Goal: Communication & Community: Answer question/provide support

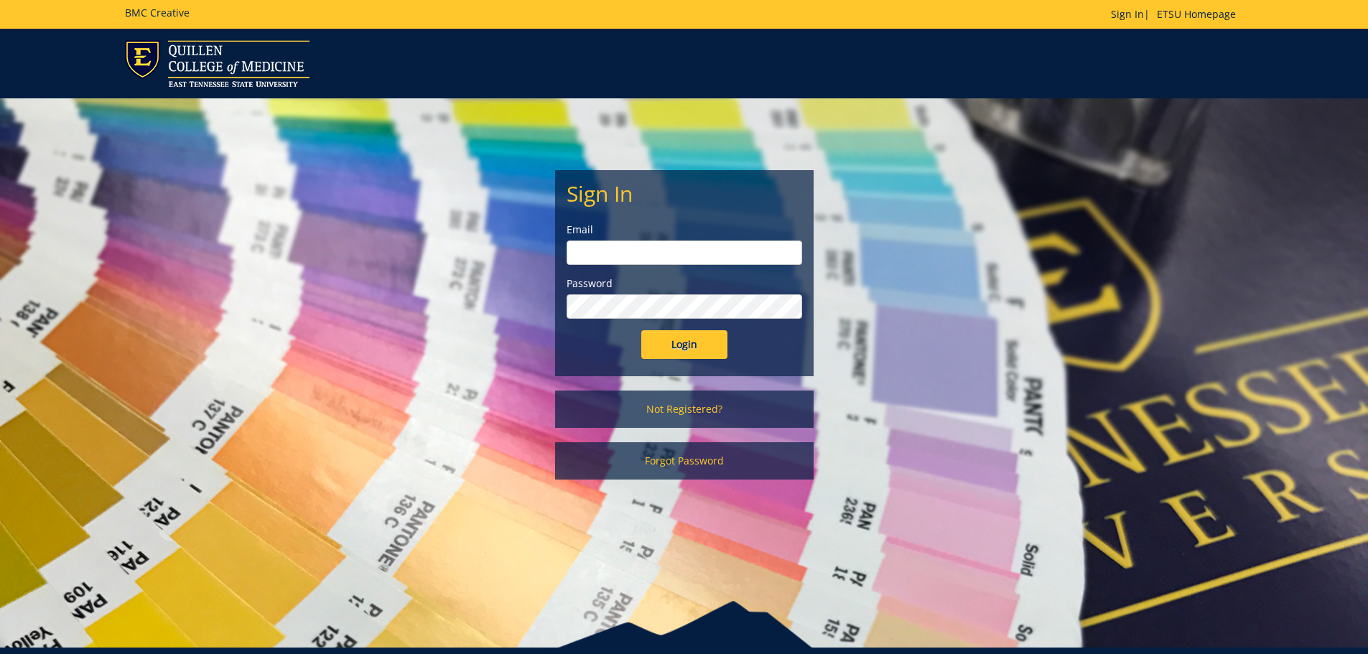
type input "[EMAIL_ADDRESS][DOMAIN_NAME]"
click at [684, 348] on input "Login" at bounding box center [684, 344] width 86 height 29
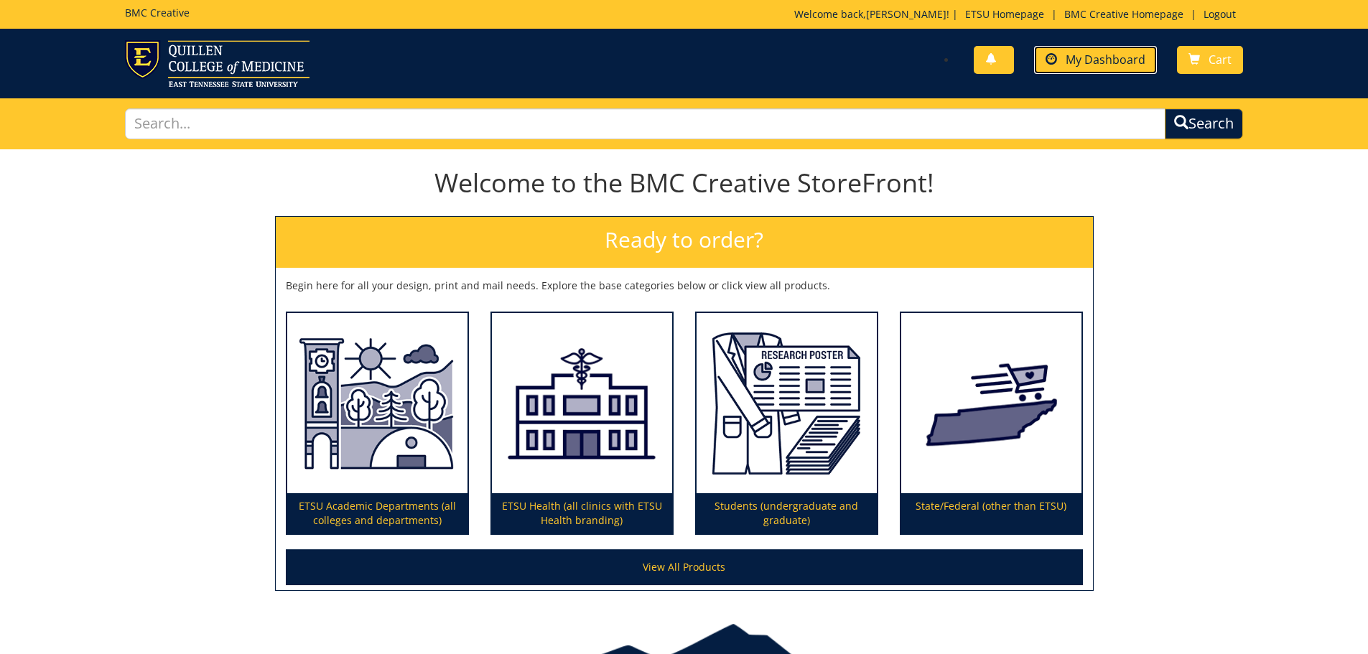
click at [1054, 71] on link "My Dashboard" at bounding box center [1095, 60] width 123 height 28
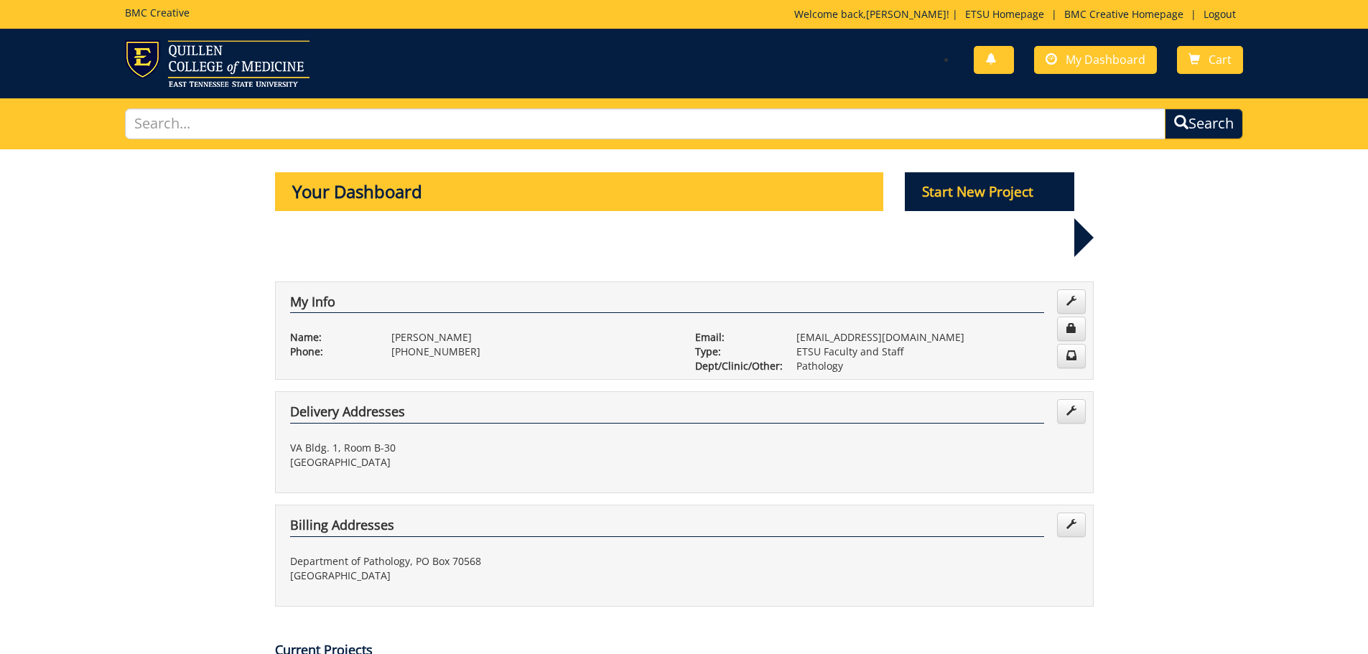
scroll to position [287, 0]
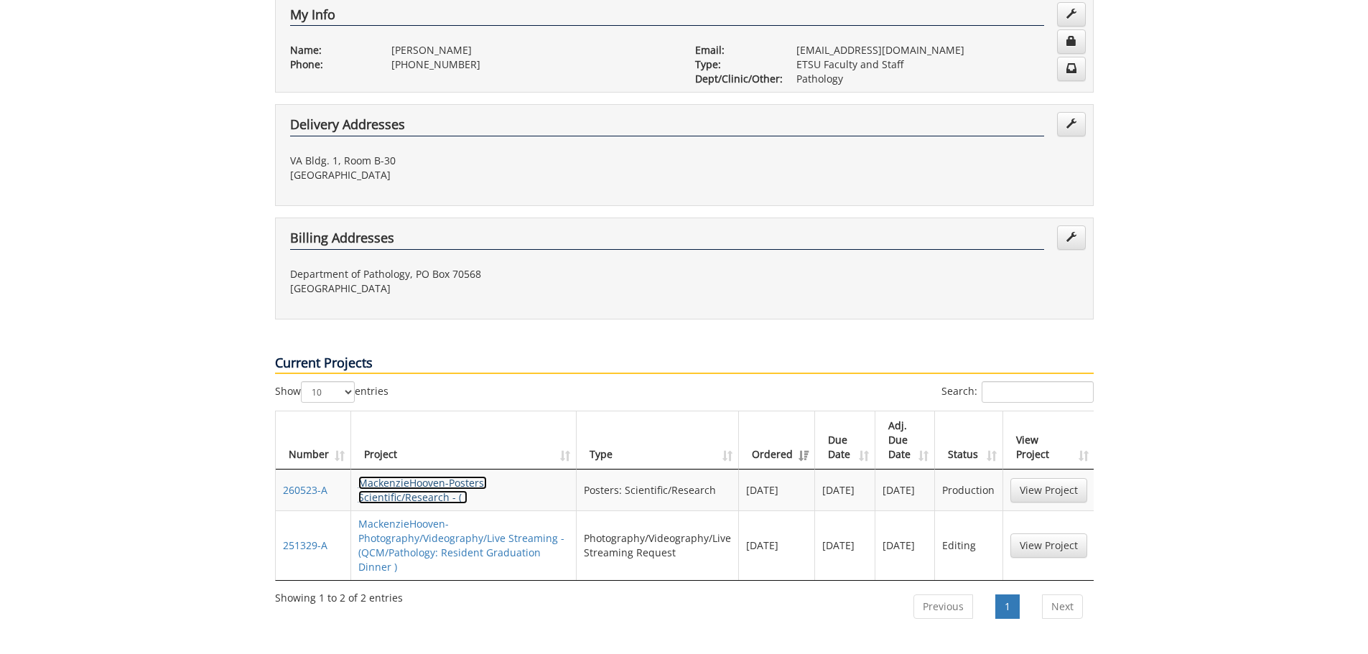
click at [421, 476] on link "MackenzieHooven-Posters: Scientific/Research - ( )" at bounding box center [422, 490] width 129 height 28
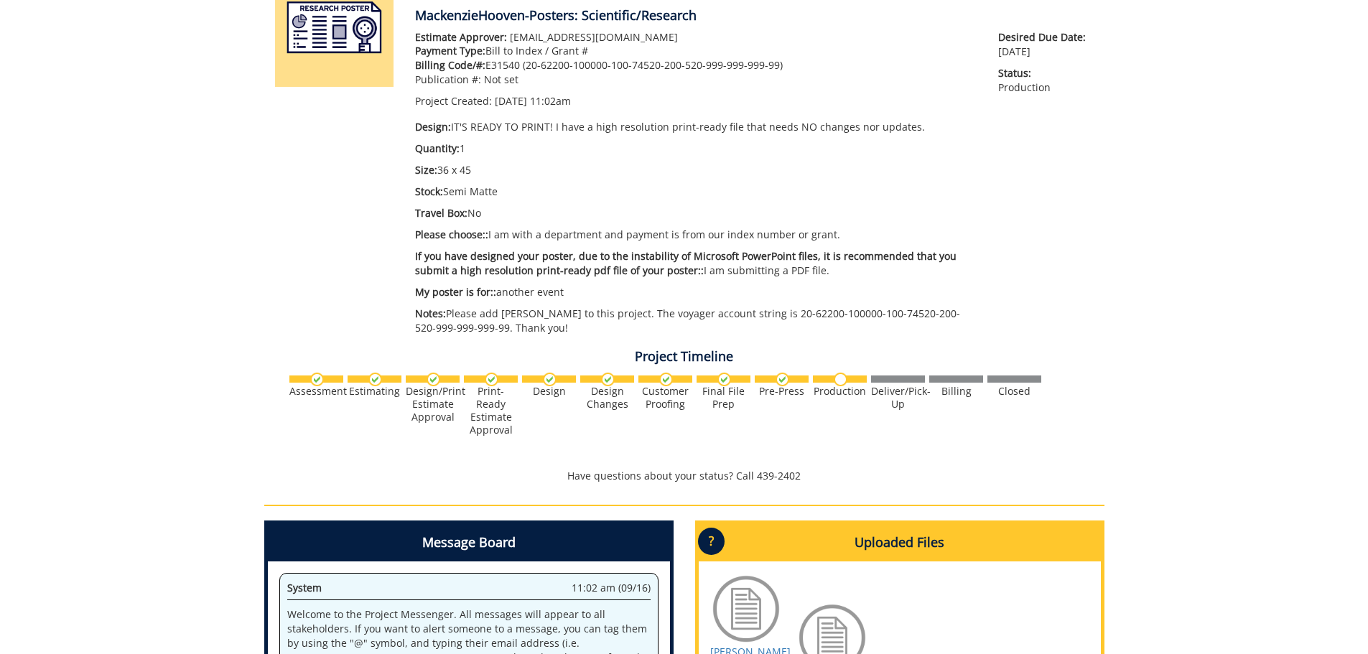
scroll to position [431, 0]
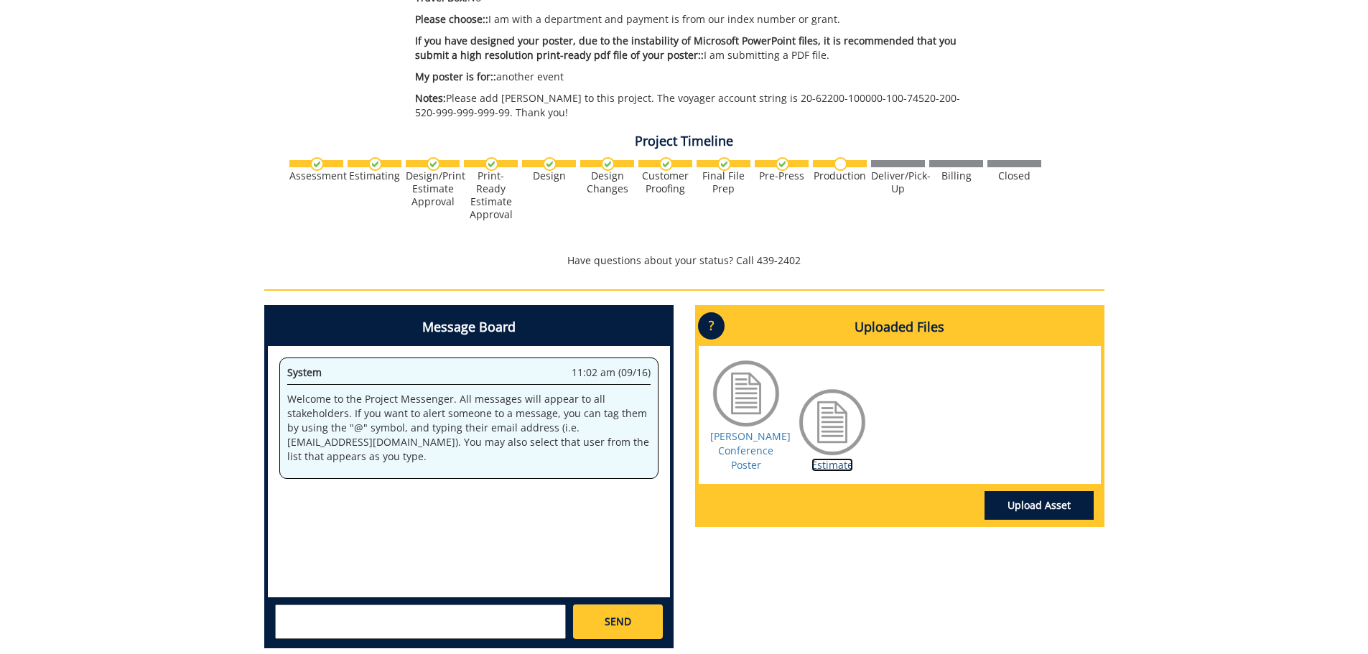
click at [834, 460] on link "Estimate" at bounding box center [833, 465] width 42 height 14
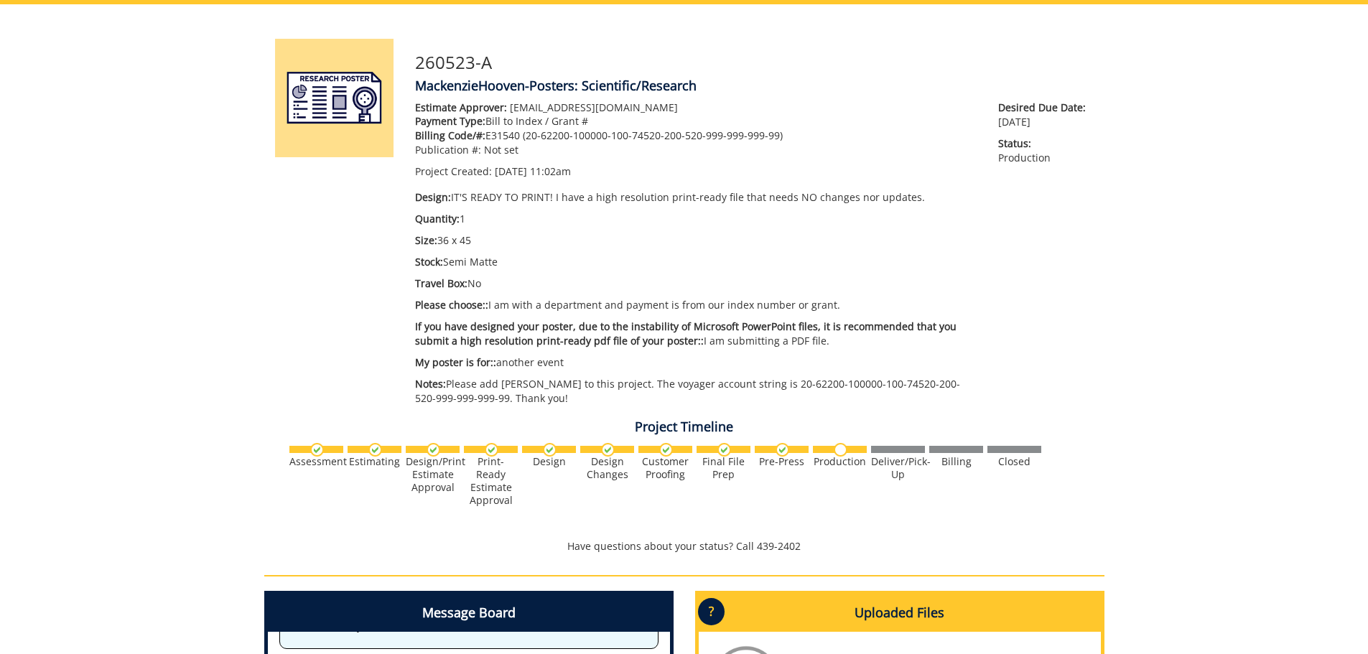
scroll to position [6308, 0]
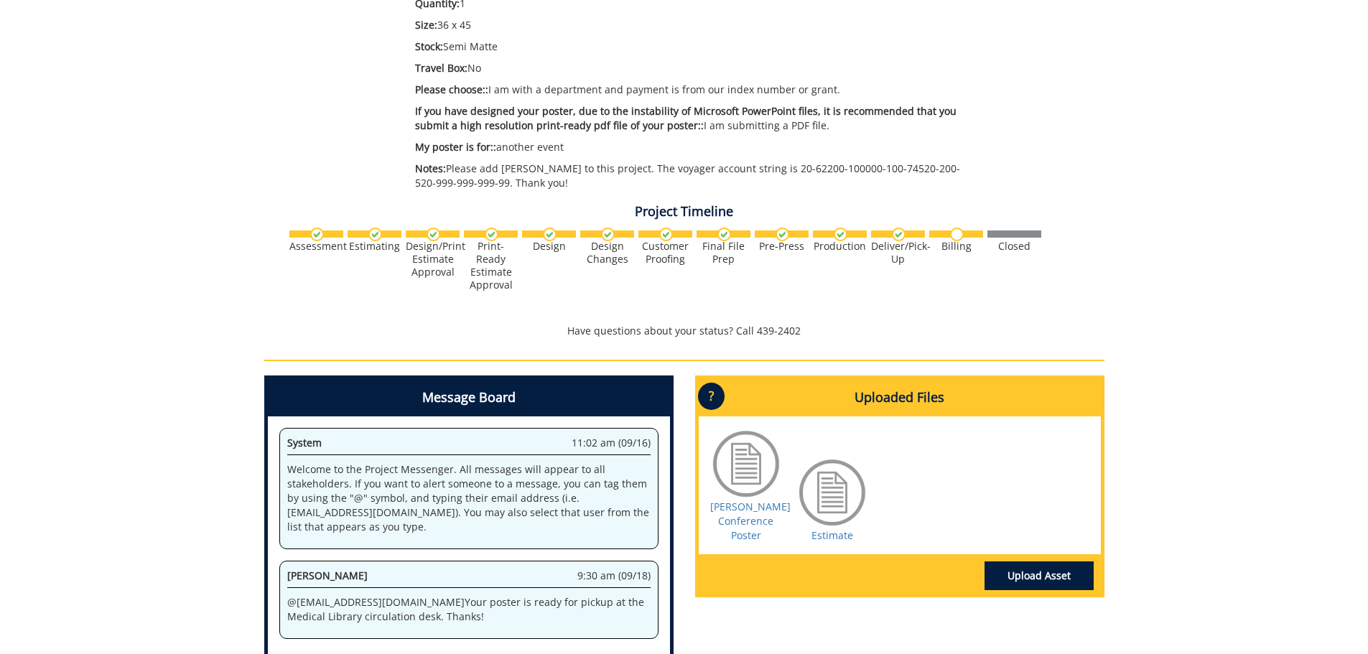
scroll to position [432, 0]
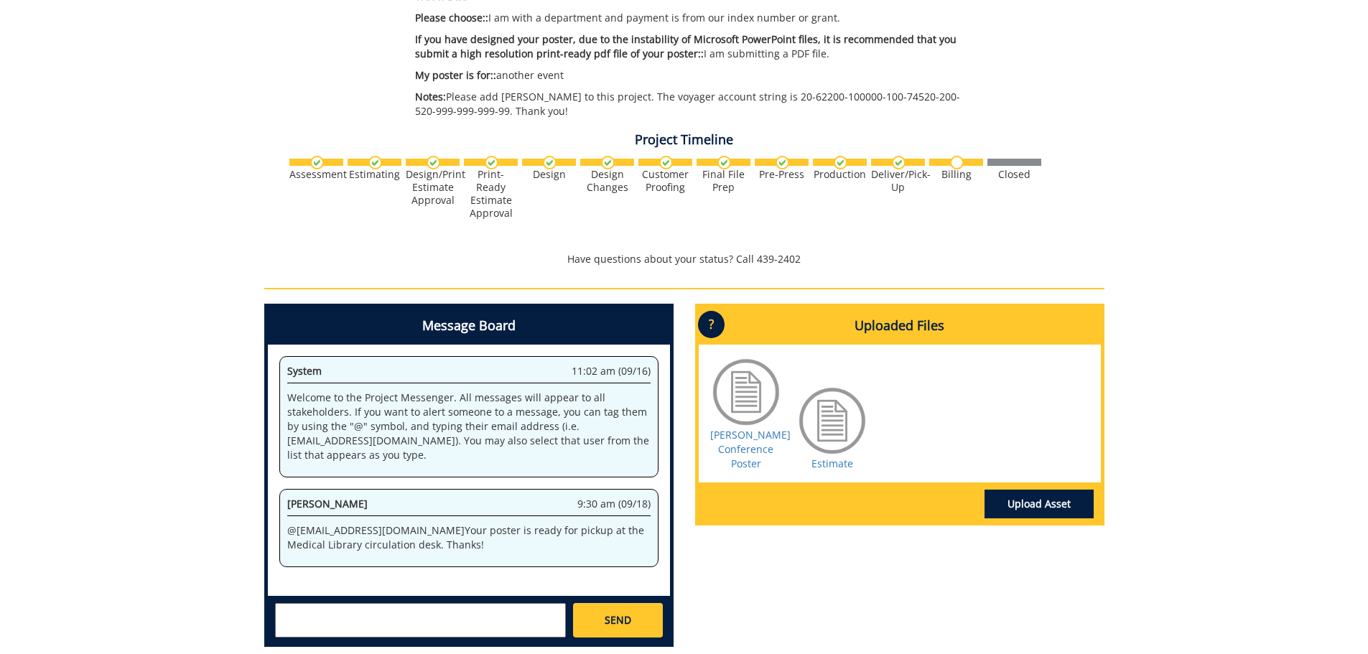
drag, startPoint x: 310, startPoint y: 602, endPoint x: 289, endPoint y: 585, distance: 27.6
click at [310, 602] on div "SEND" at bounding box center [469, 619] width 402 height 47
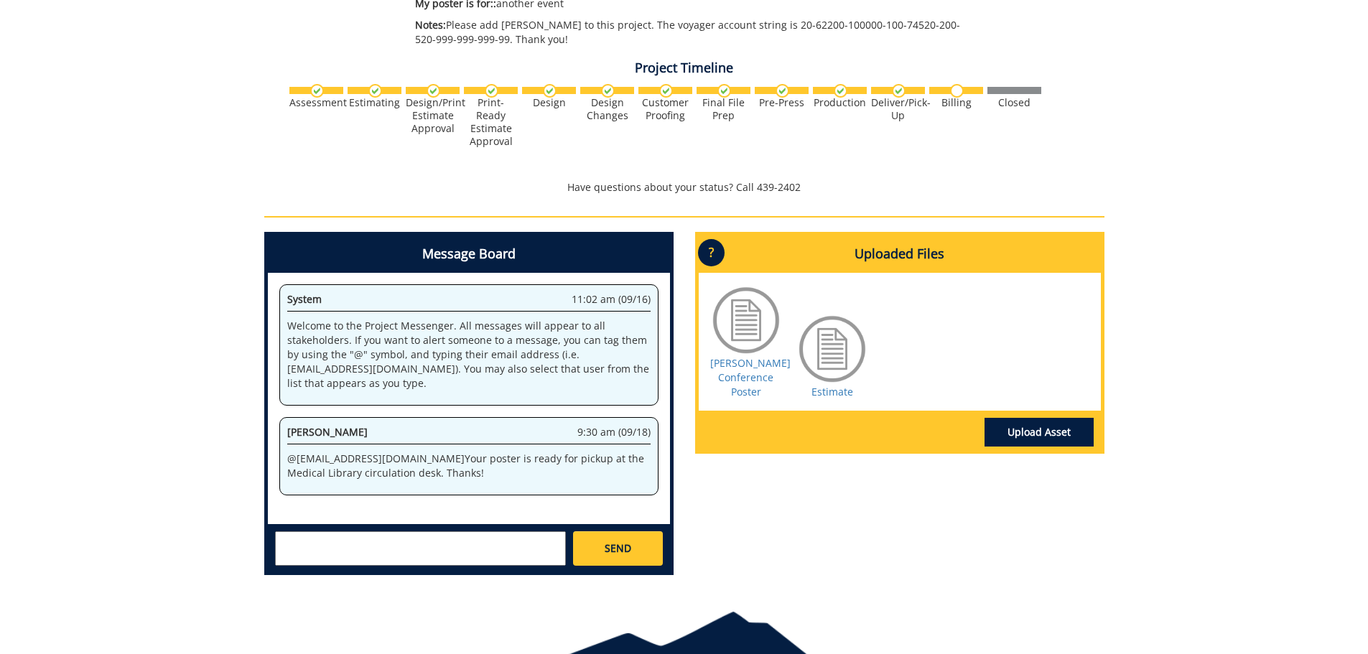
click at [320, 547] on textarea at bounding box center [420, 549] width 291 height 34
type textarea "@[EMAIL_ADDRESS][DOMAIN_NAME] Thanks, [PERSON_NAME]! I appreciate it!!"
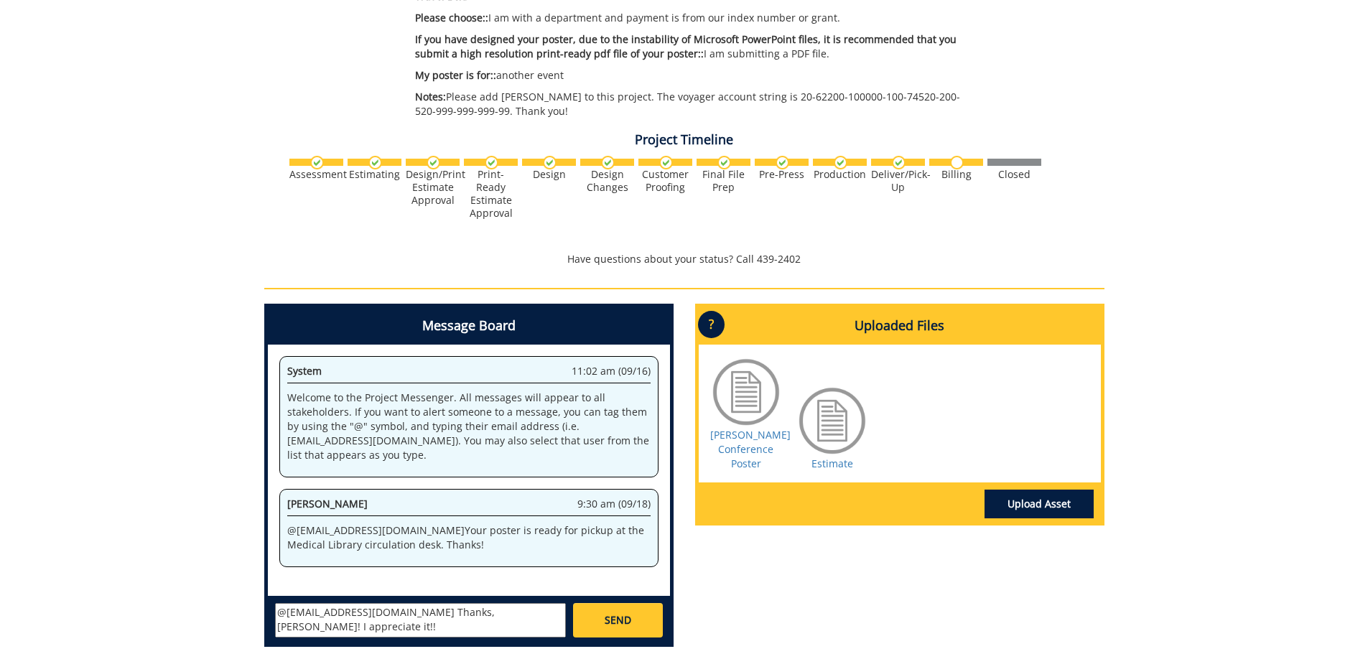
scroll to position [361, 0]
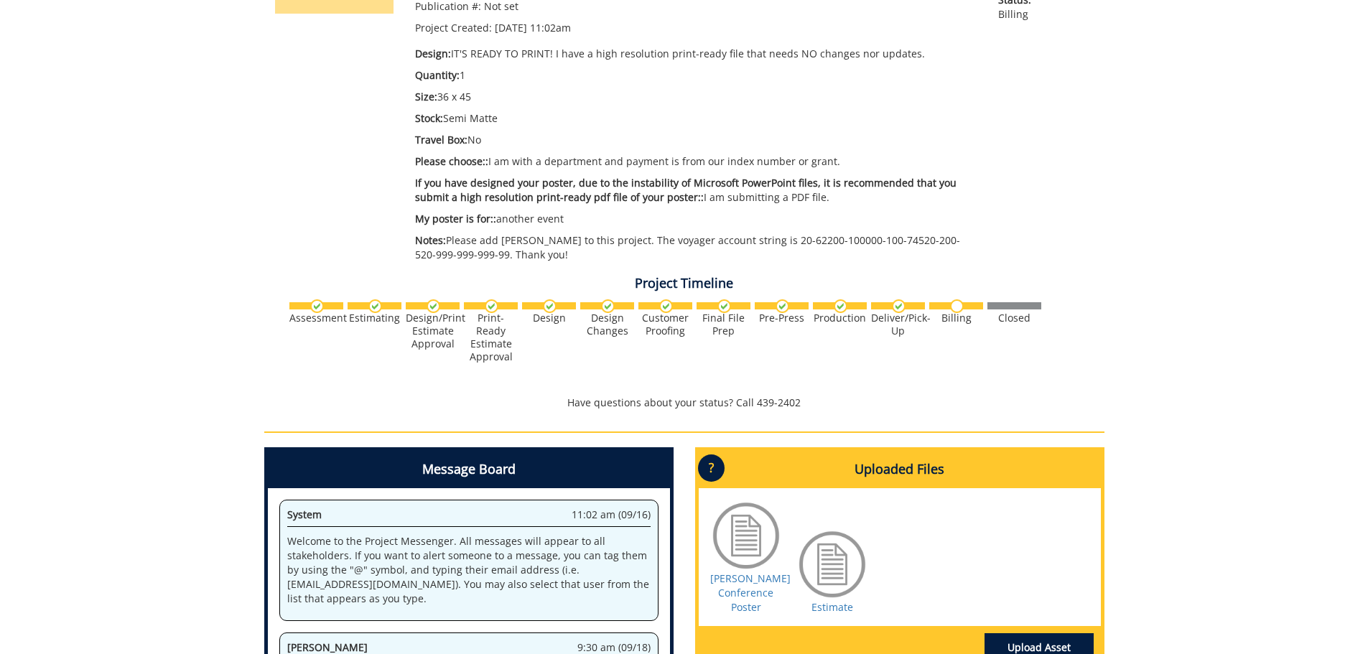
scroll to position [1, 0]
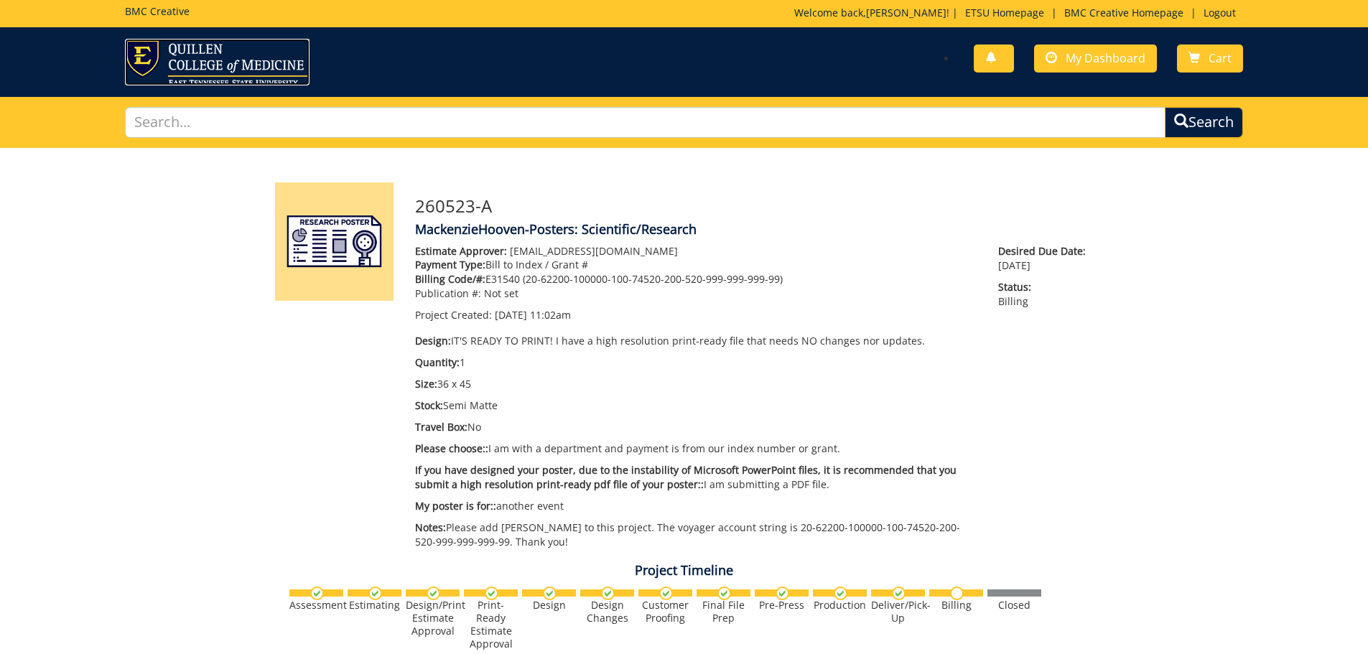
click at [203, 70] on img at bounding box center [217, 62] width 185 height 47
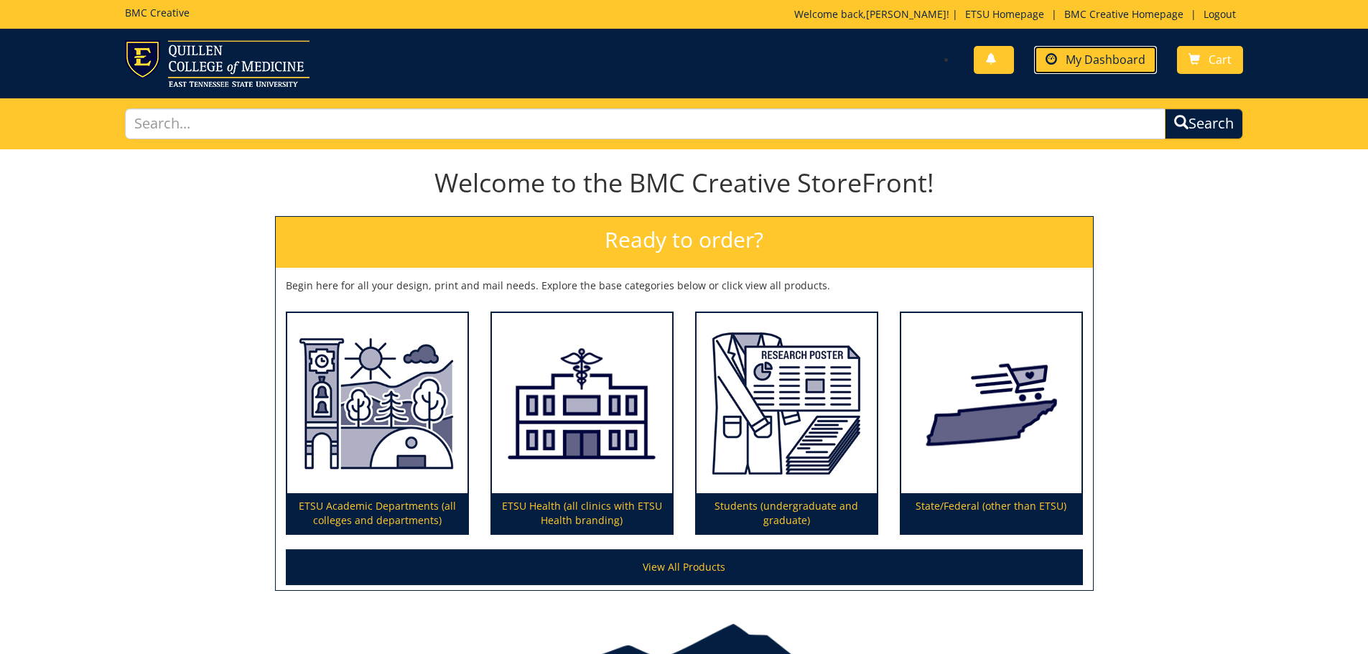
click at [1096, 52] on span "My Dashboard" at bounding box center [1106, 60] width 80 height 16
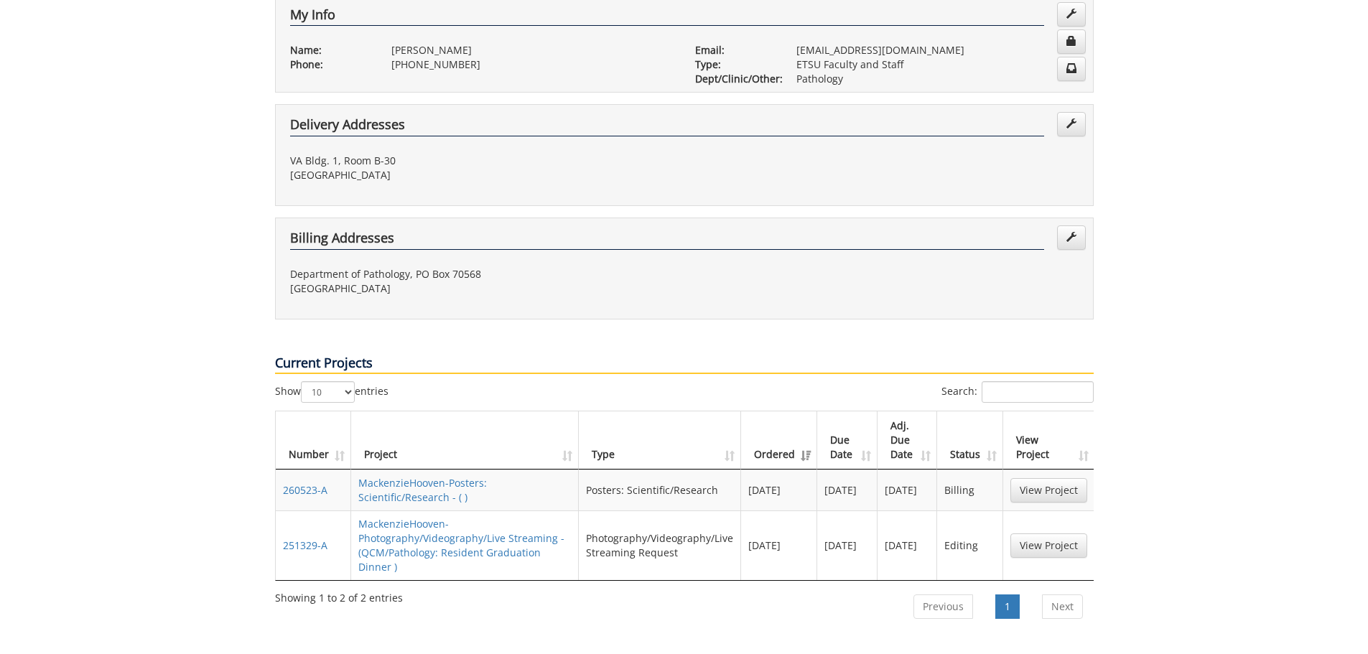
scroll to position [431, 0]
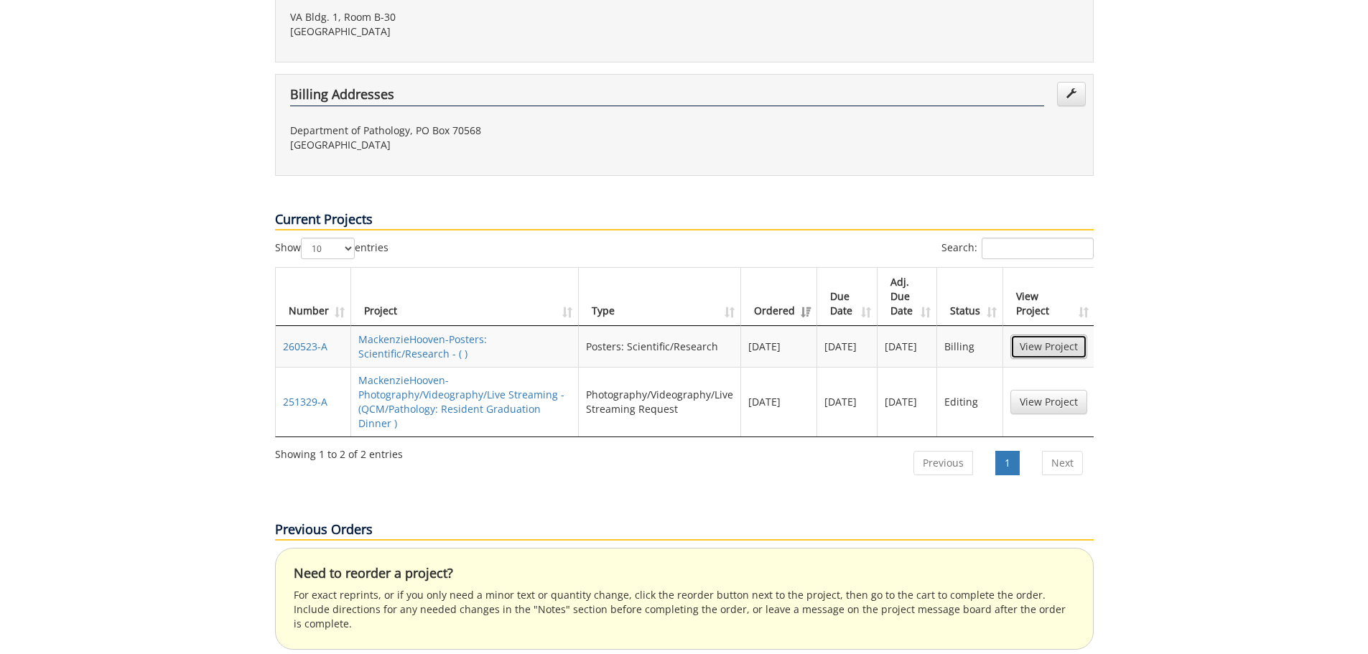
click at [1029, 335] on link "View Project" at bounding box center [1049, 347] width 77 height 24
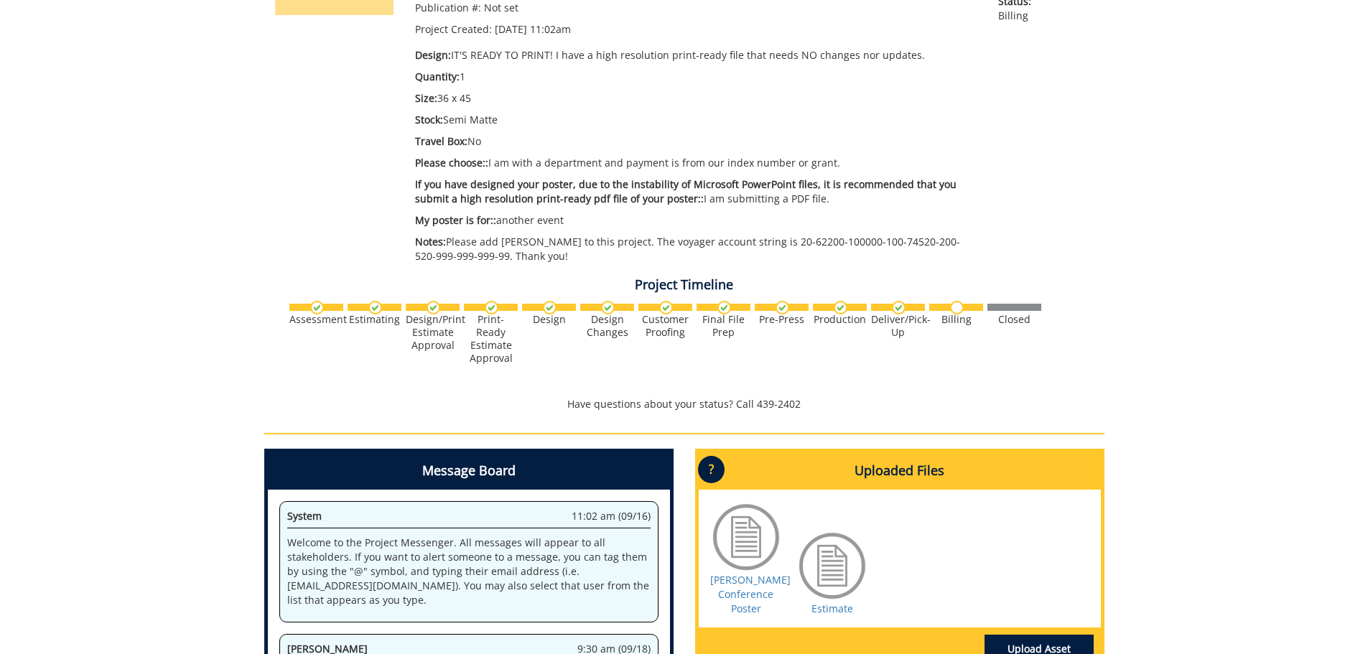
scroll to position [503, 0]
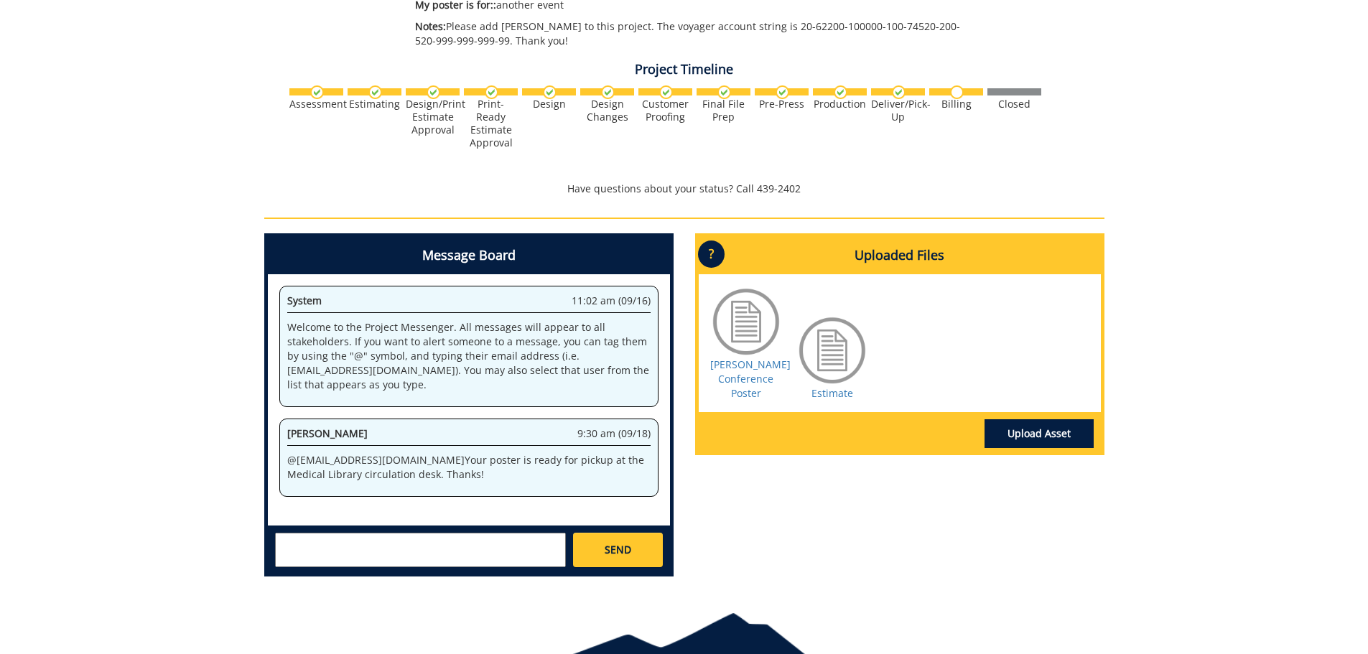
click at [151, 335] on div "260523-A MackenzieHooven-Posters: Scientific/Research Estimate Approver: shurba…" at bounding box center [684, 118] width 1368 height 942
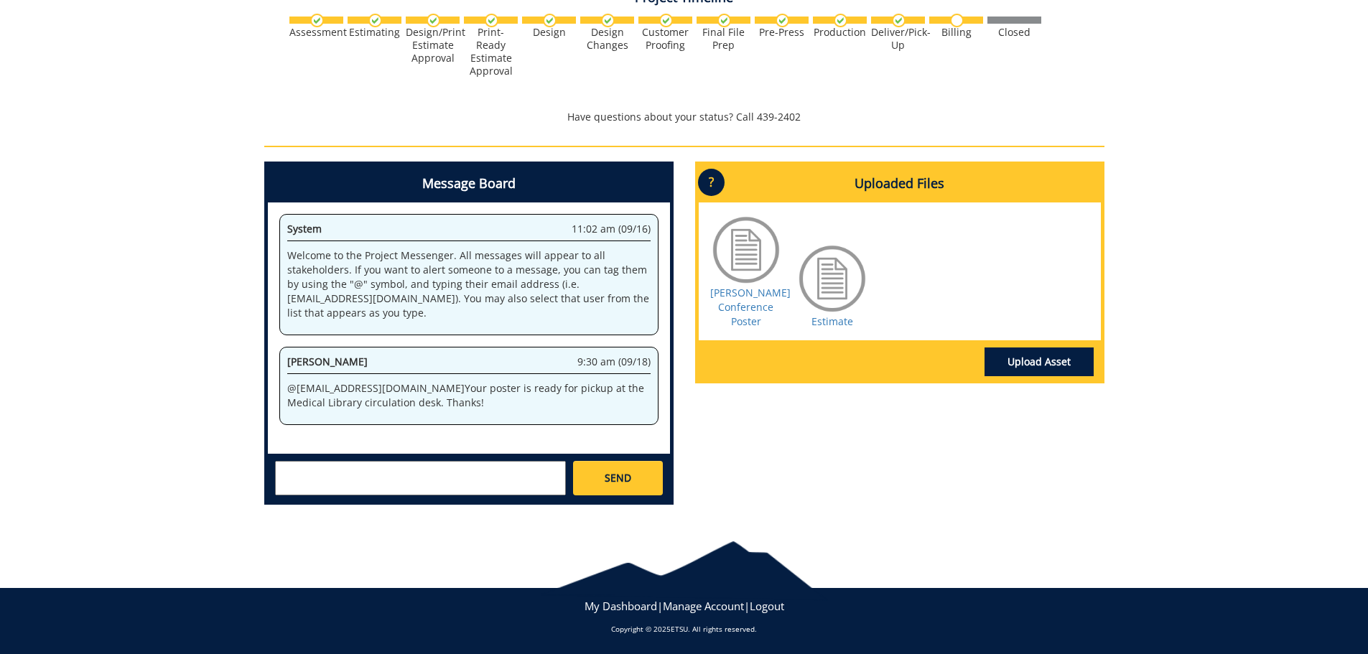
click at [1215, 297] on div "260523-A MackenzieHooven-Posters: Scientific/Research Estimate Approver: shurba…" at bounding box center [684, 46] width 1368 height 942
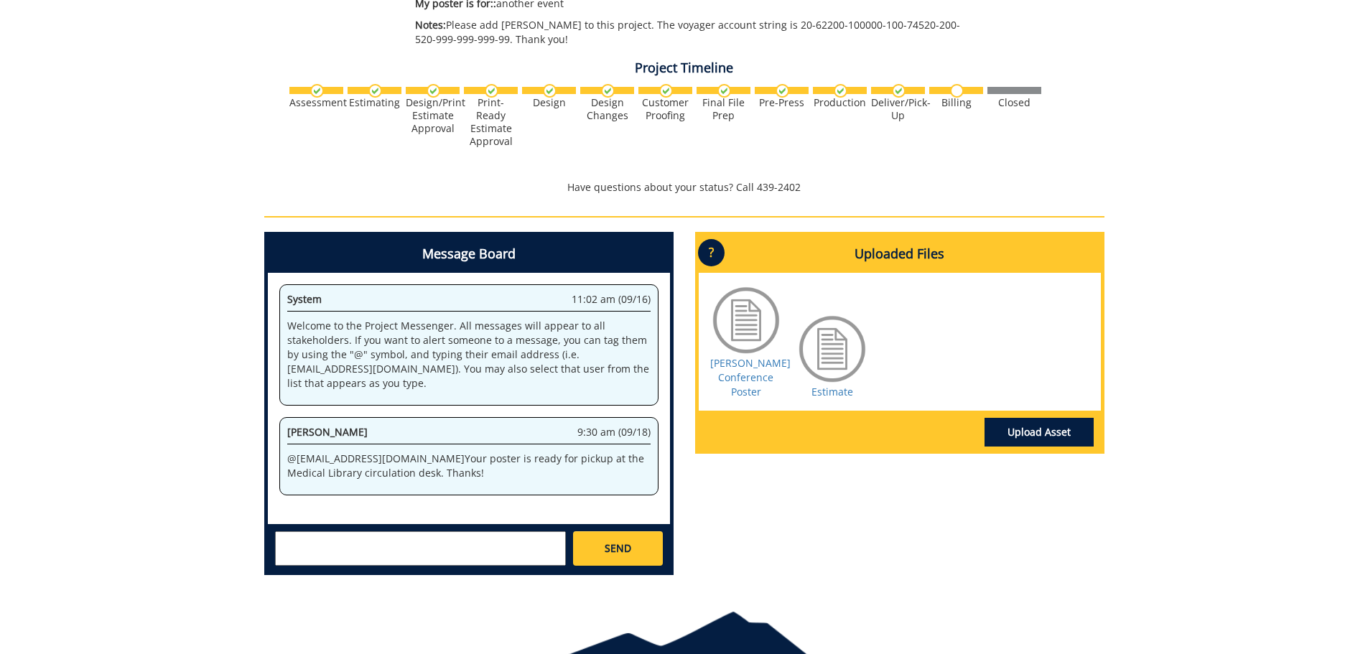
scroll to position [576, 0]
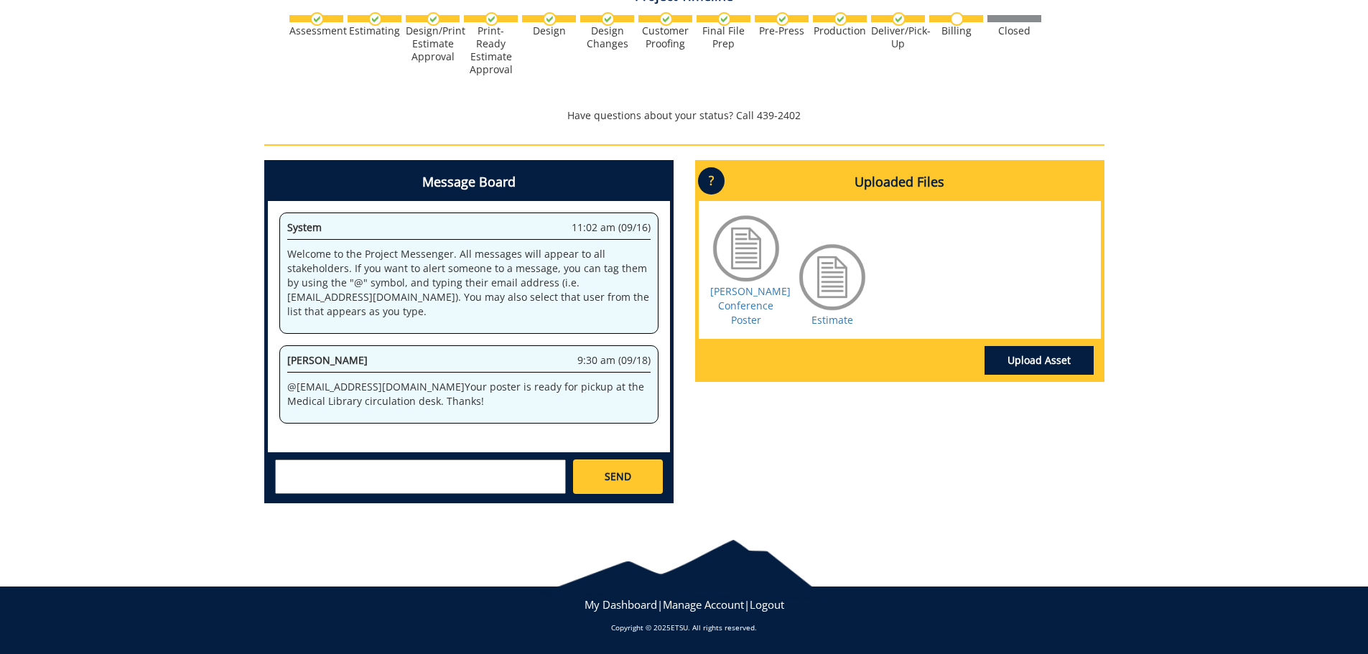
click at [98, 308] on div "260523-A MackenzieHooven-Posters: Scientific/Research Estimate Approver: shurba…" at bounding box center [684, 44] width 1368 height 942
click at [1241, 253] on div "260523-A MackenzieHooven-Posters: Scientific/Research Estimate Approver: shurba…" at bounding box center [684, 44] width 1368 height 942
click at [137, 152] on div "260523-A MackenzieHooven-Posters: Scientific/Research Estimate Approver: shurba…" at bounding box center [684, 44] width 1368 height 942
